Goal: Task Accomplishment & Management: Use online tool/utility

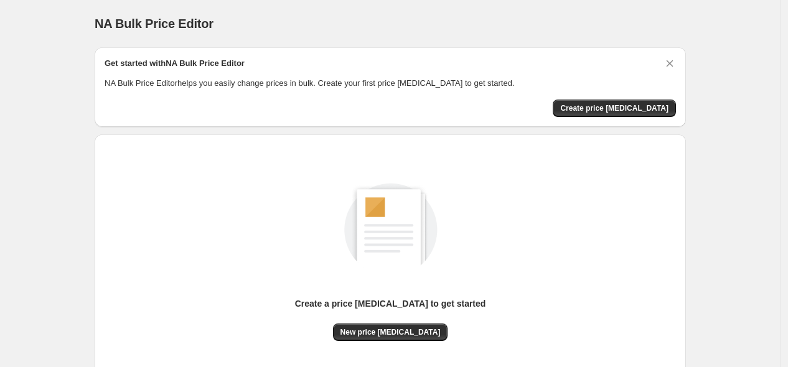
scroll to position [98, 0]
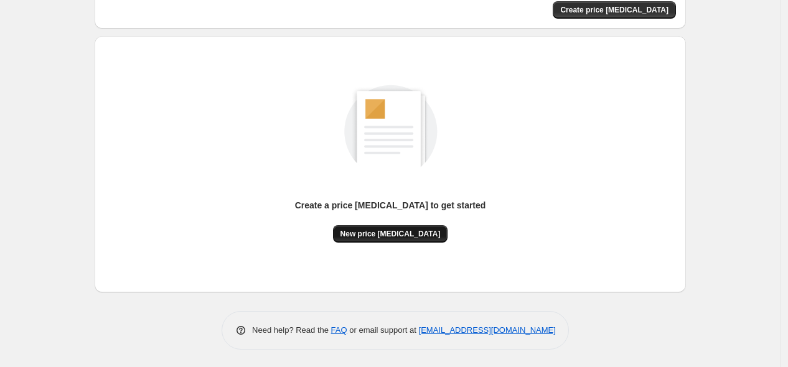
click at [386, 232] on span "New price [MEDICAL_DATA]" at bounding box center [391, 234] width 100 height 10
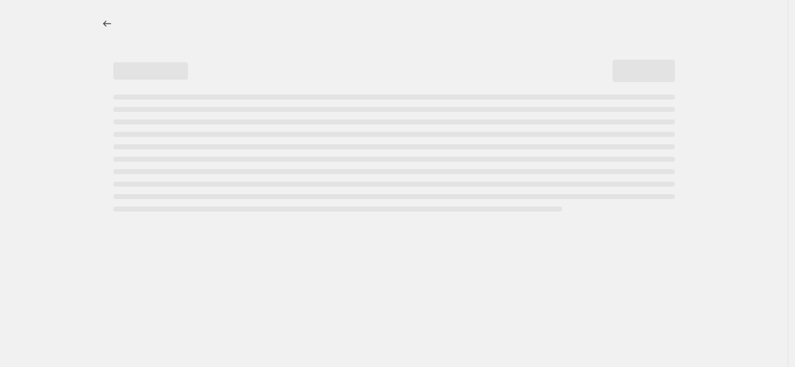
select select "percentage"
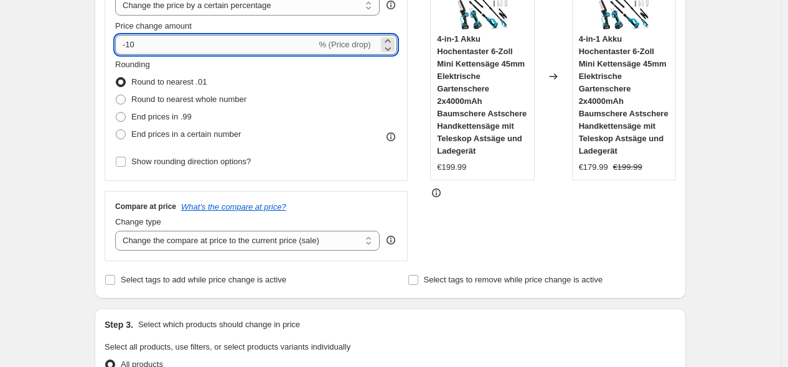
click at [153, 41] on input "-10" at bounding box center [215, 45] width 201 height 20
type input "-1"
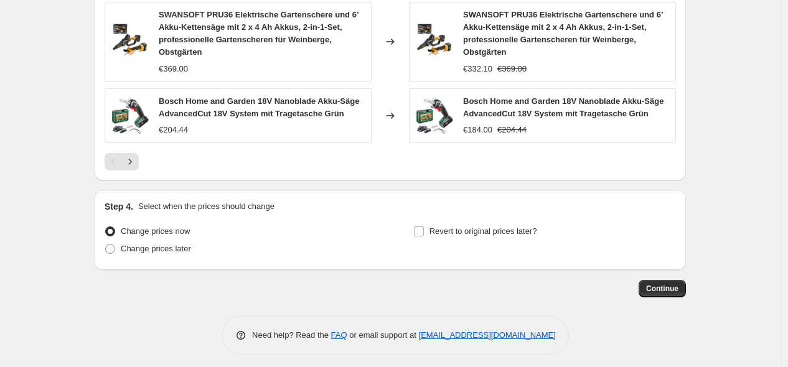
scroll to position [986, 0]
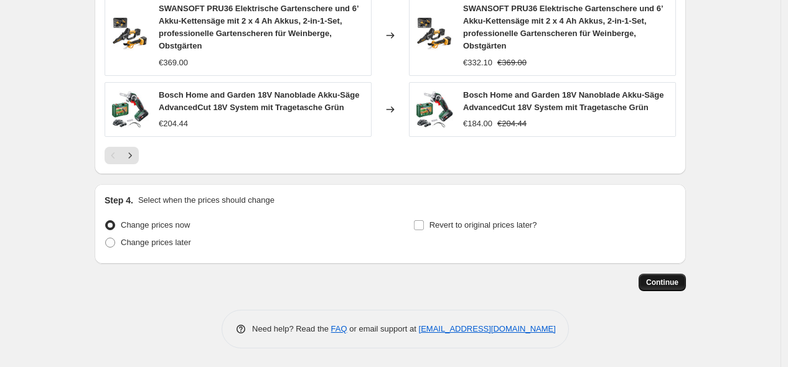
type input "-30"
click at [651, 281] on span "Continue" at bounding box center [662, 283] width 32 height 10
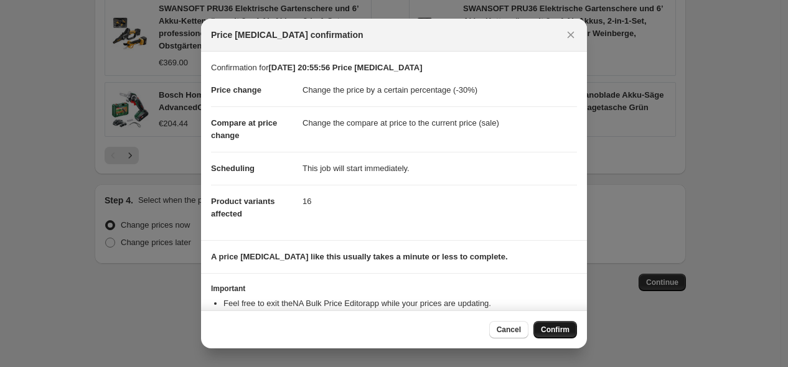
click at [556, 329] on span "Confirm" at bounding box center [555, 330] width 29 height 10
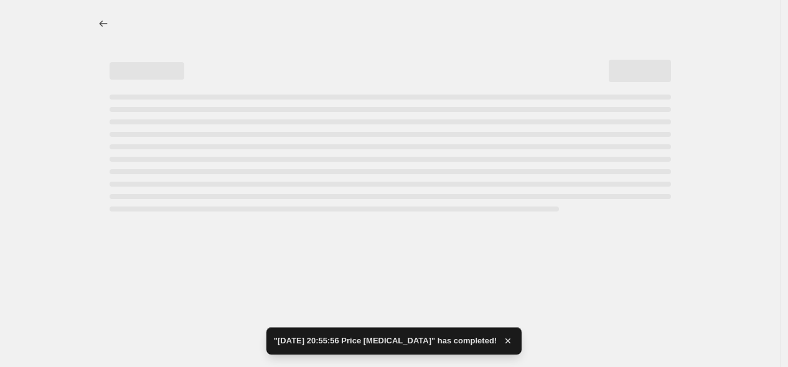
select select "percentage"
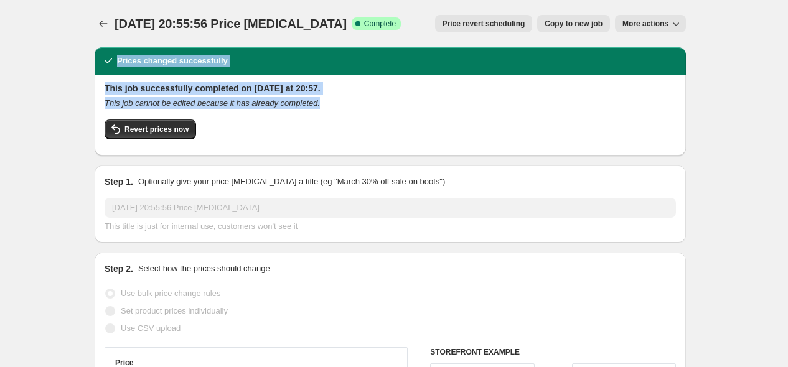
drag, startPoint x: 744, startPoint y: 105, endPoint x: 645, endPoint y: 178, distance: 123.3
